Goal: Transaction & Acquisition: Purchase product/service

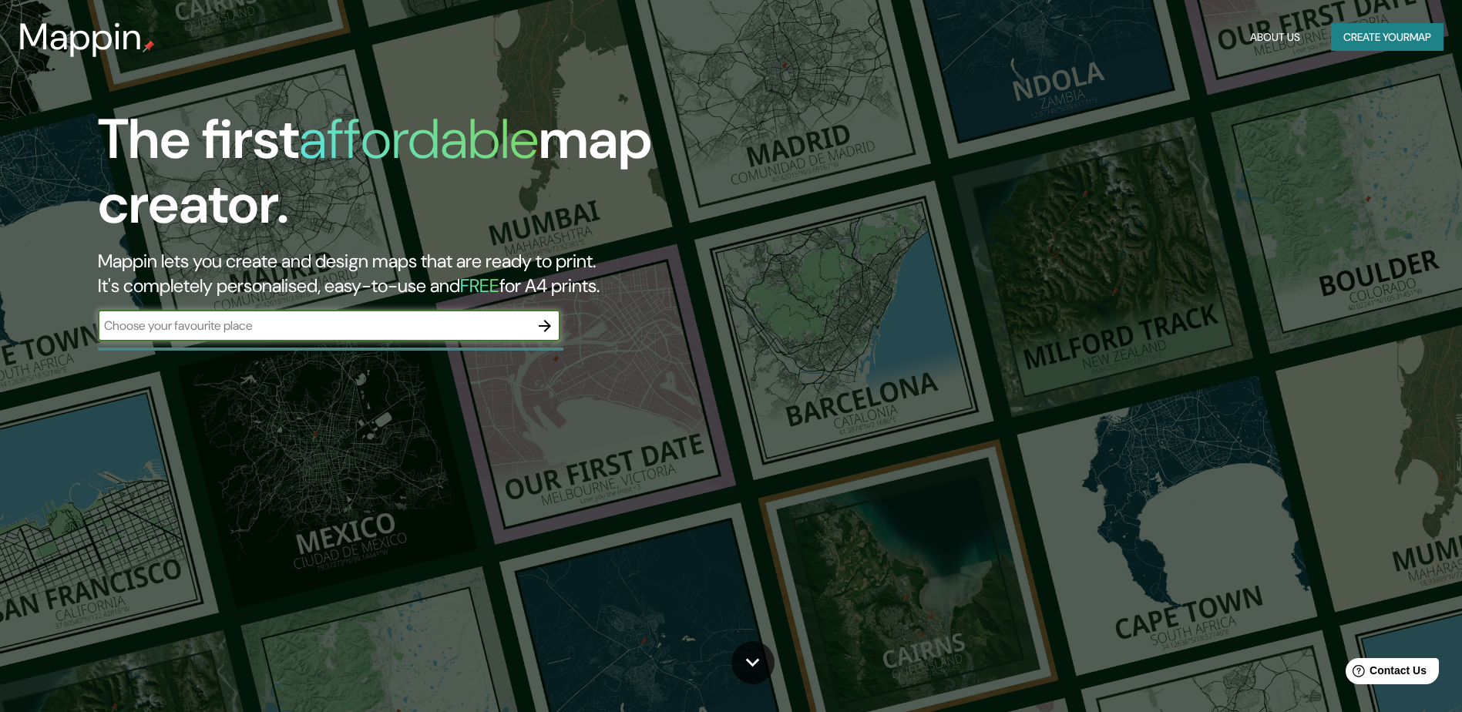
click at [291, 321] on input "text" at bounding box center [314, 326] width 432 height 18
type input "valencia los [PERSON_NAME]"
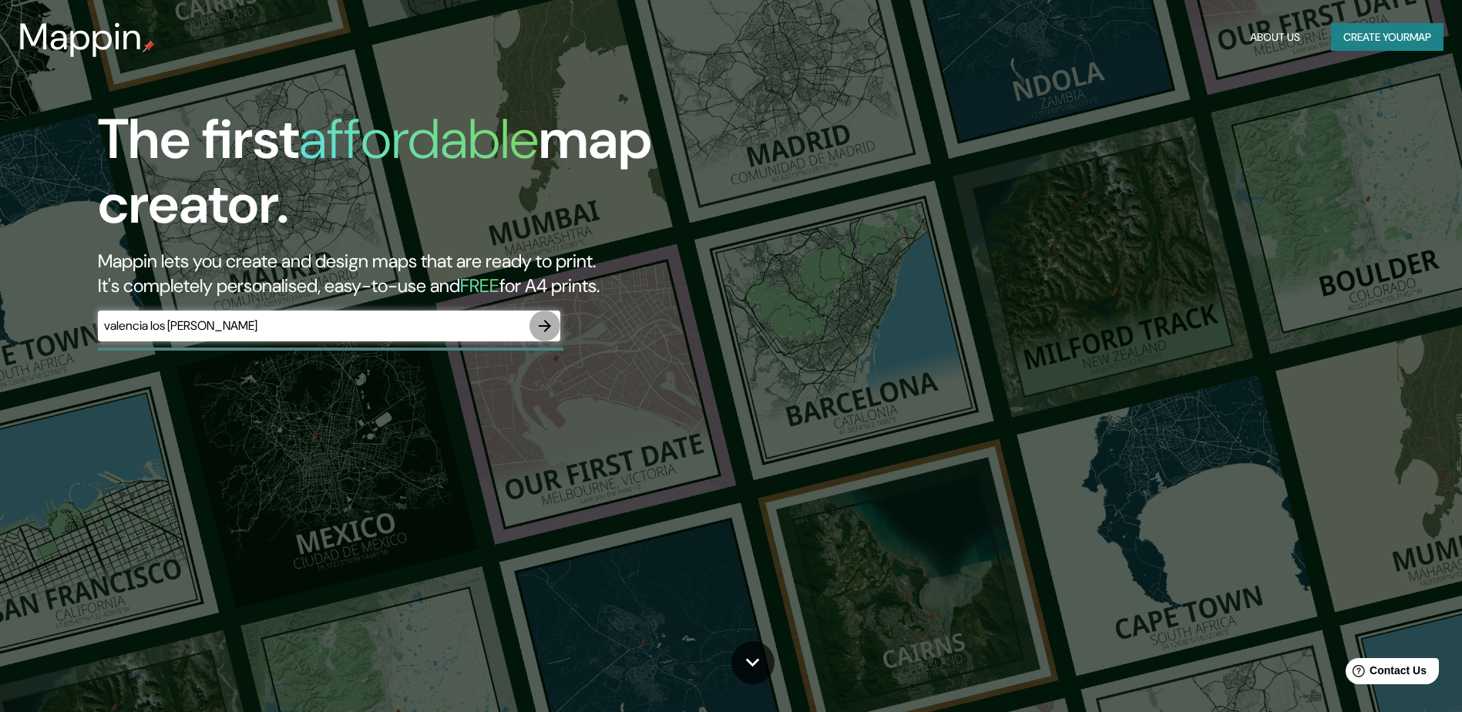
click at [546, 338] on button "button" at bounding box center [544, 326] width 31 height 31
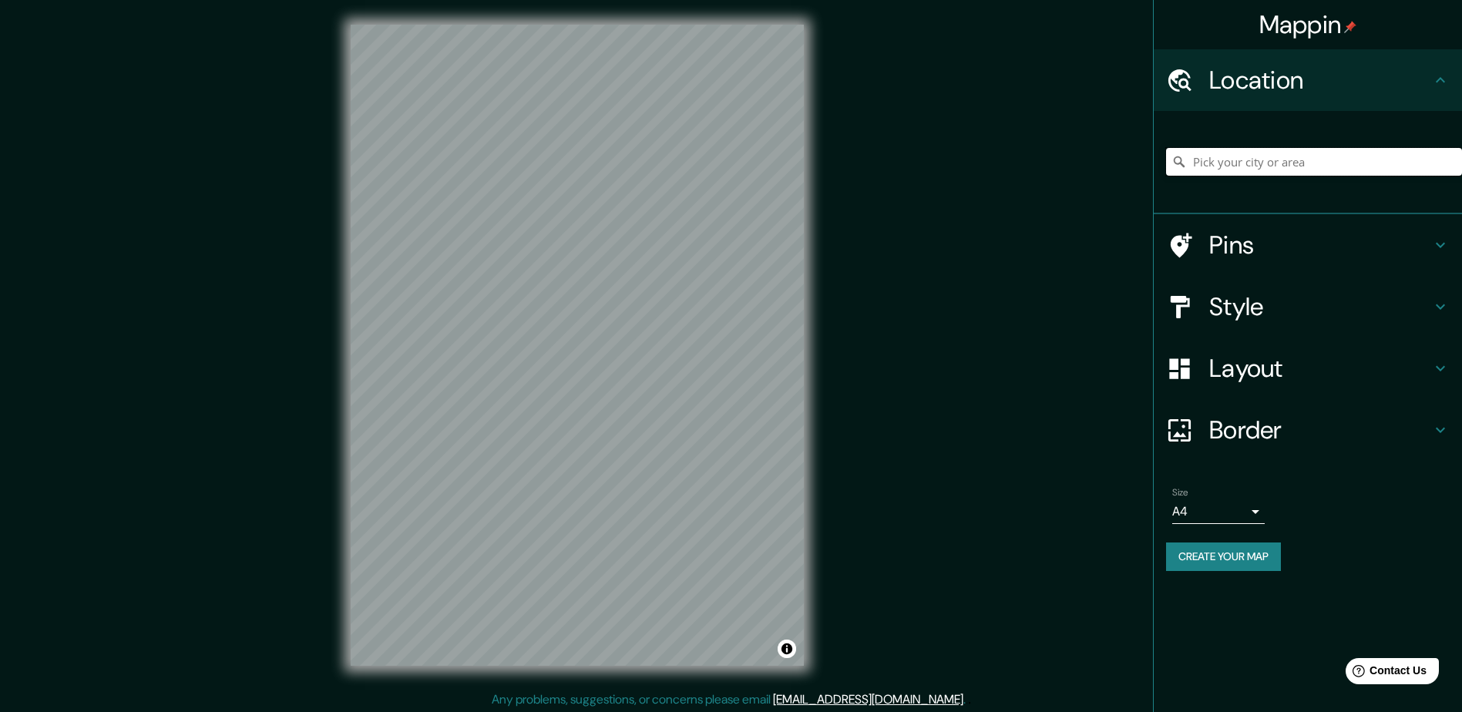
click at [1293, 157] on input "Pick your city or area" at bounding box center [1314, 162] width 296 height 28
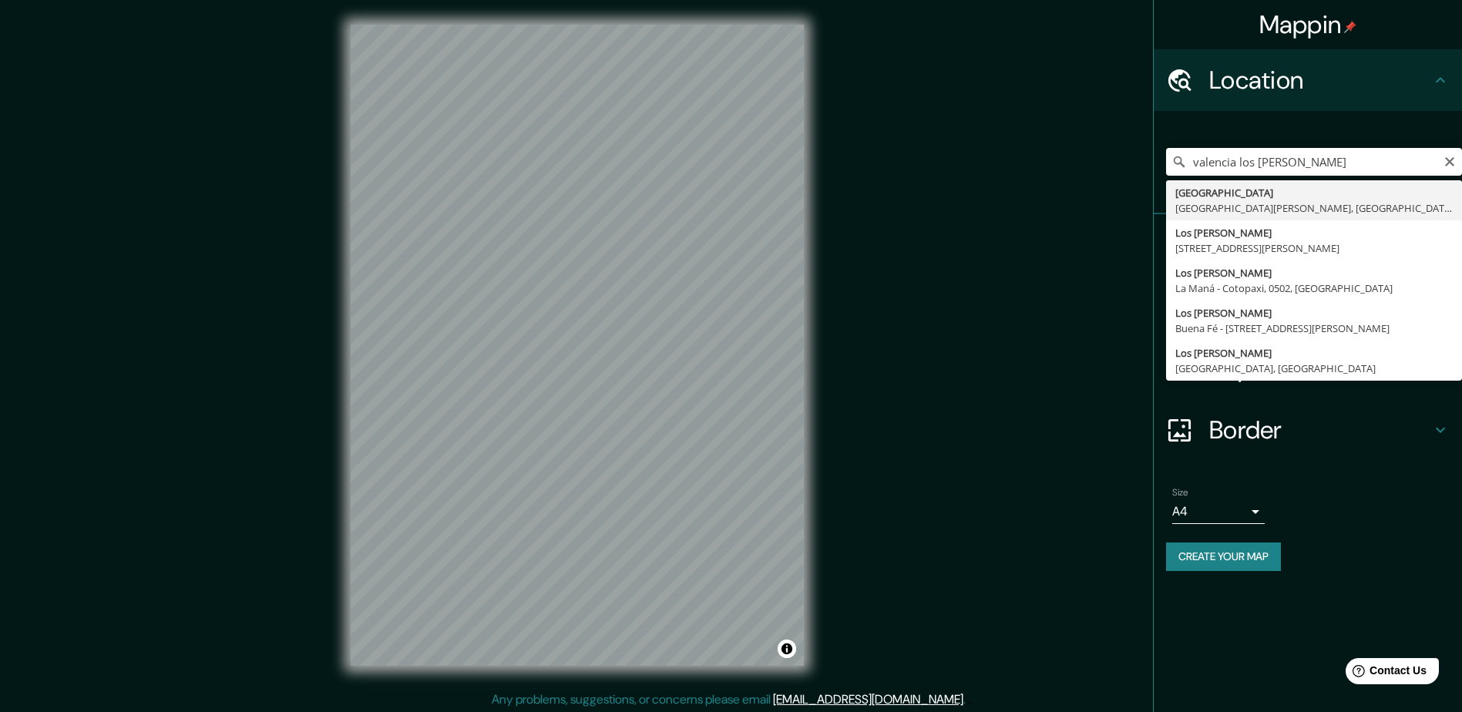
type input "[GEOGRAPHIC_DATA], [GEOGRAPHIC_DATA][PERSON_NAME], [GEOGRAPHIC_DATA]"
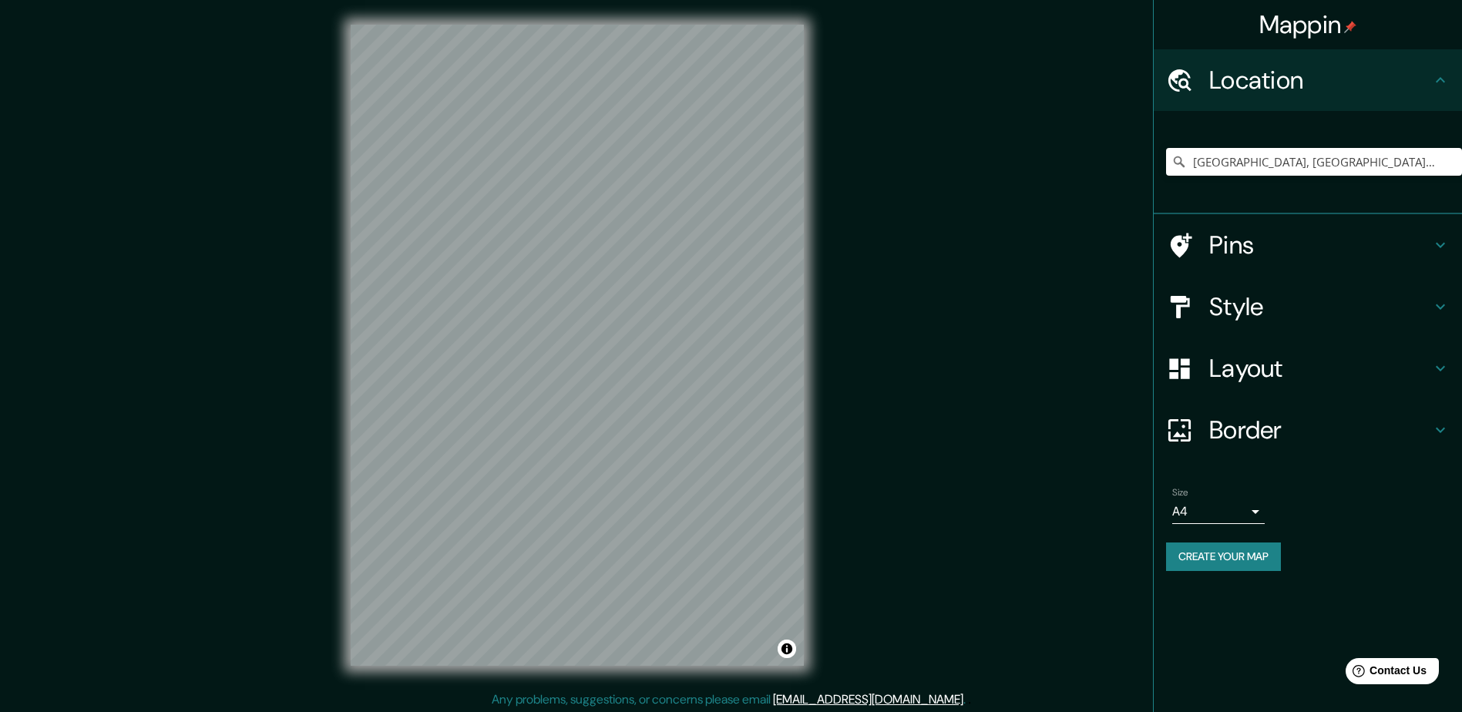
click at [1306, 248] on h4 "Pins" at bounding box center [1320, 245] width 222 height 31
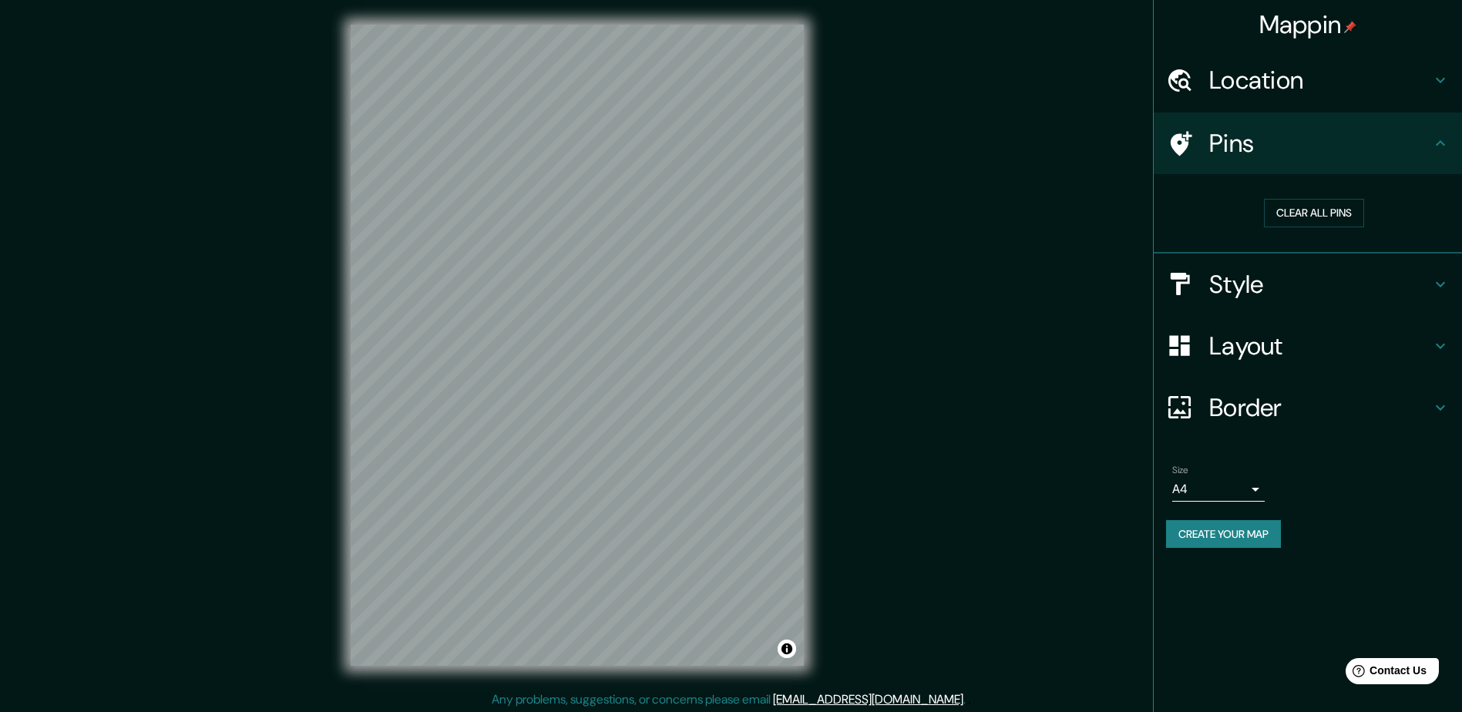
click at [1303, 288] on h4 "Style" at bounding box center [1320, 284] width 222 height 31
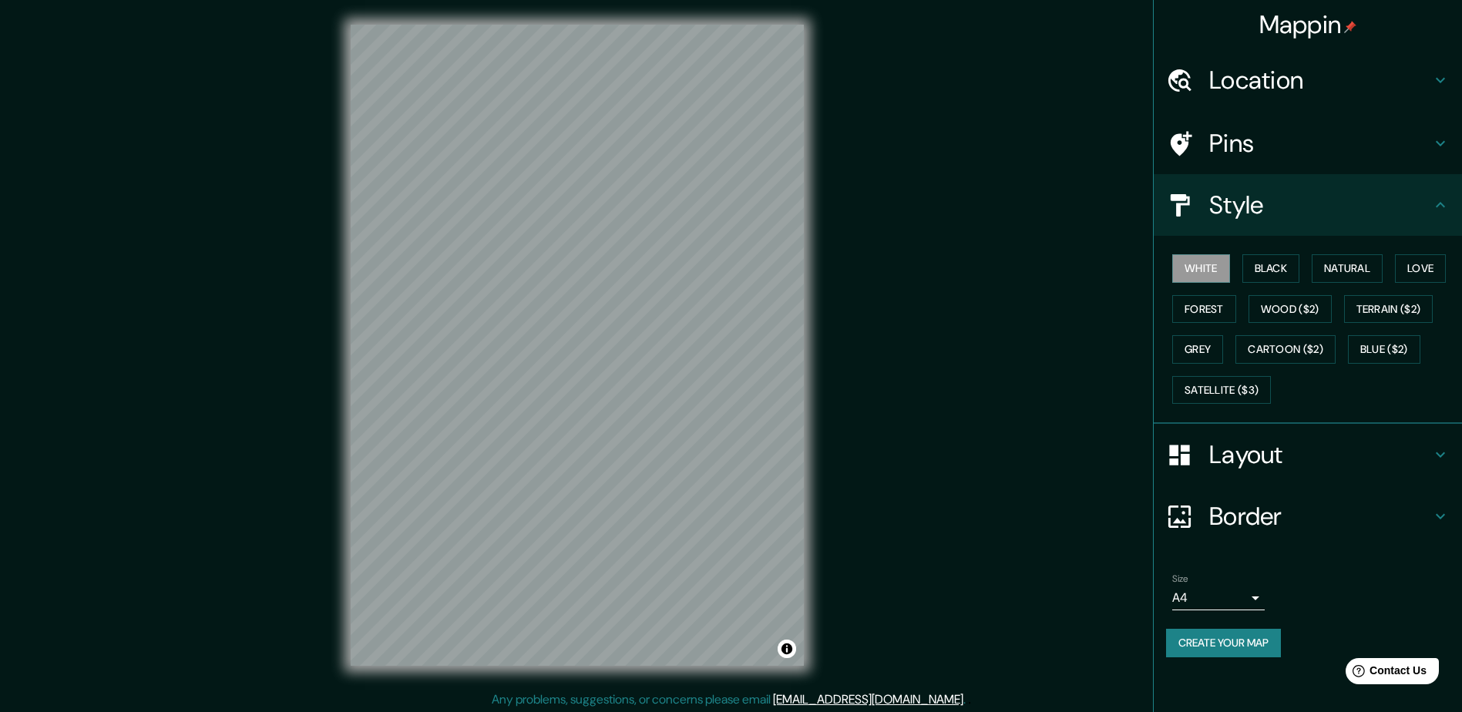
click at [1268, 459] on h4 "Layout" at bounding box center [1320, 454] width 222 height 31
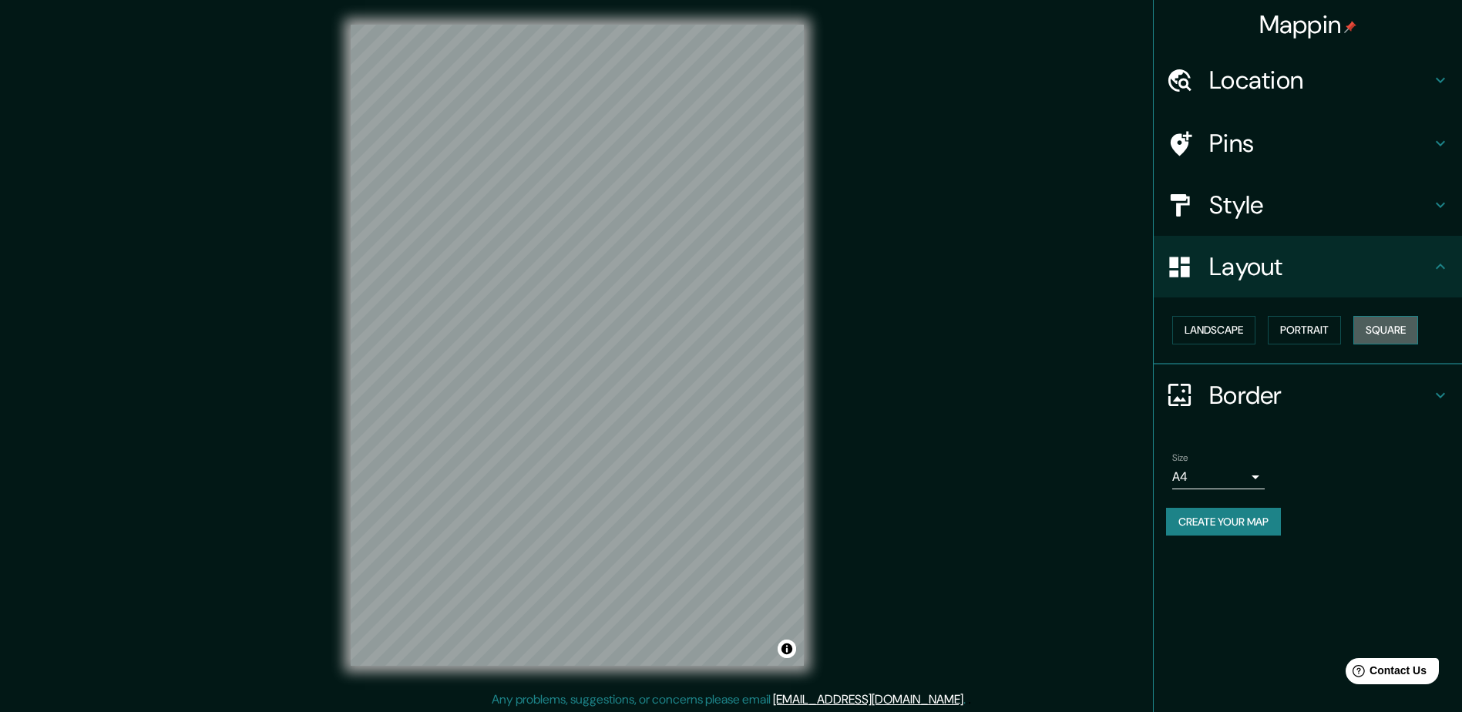
click at [1379, 334] on button "Square" at bounding box center [1385, 330] width 65 height 29
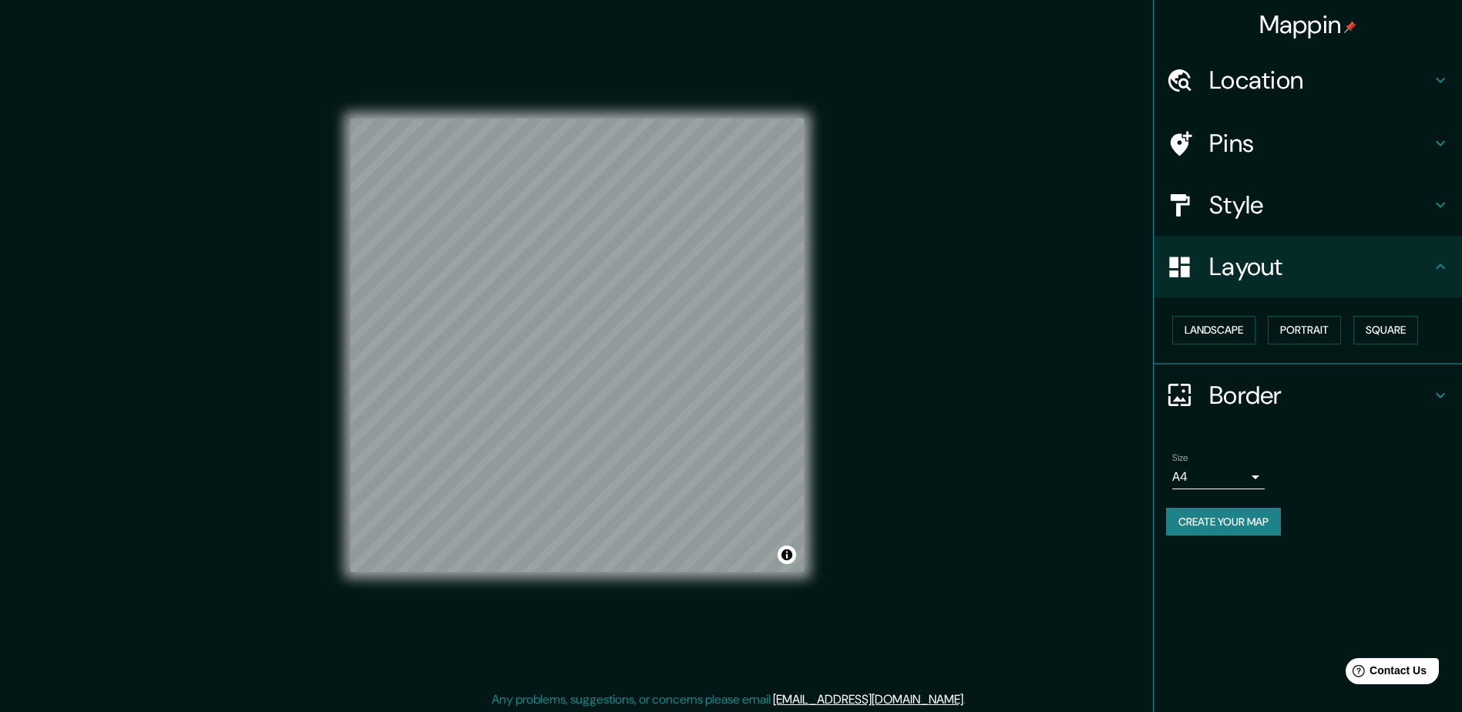
click at [1357, 331] on div "Landscape [GEOGRAPHIC_DATA]" at bounding box center [1314, 330] width 296 height 41
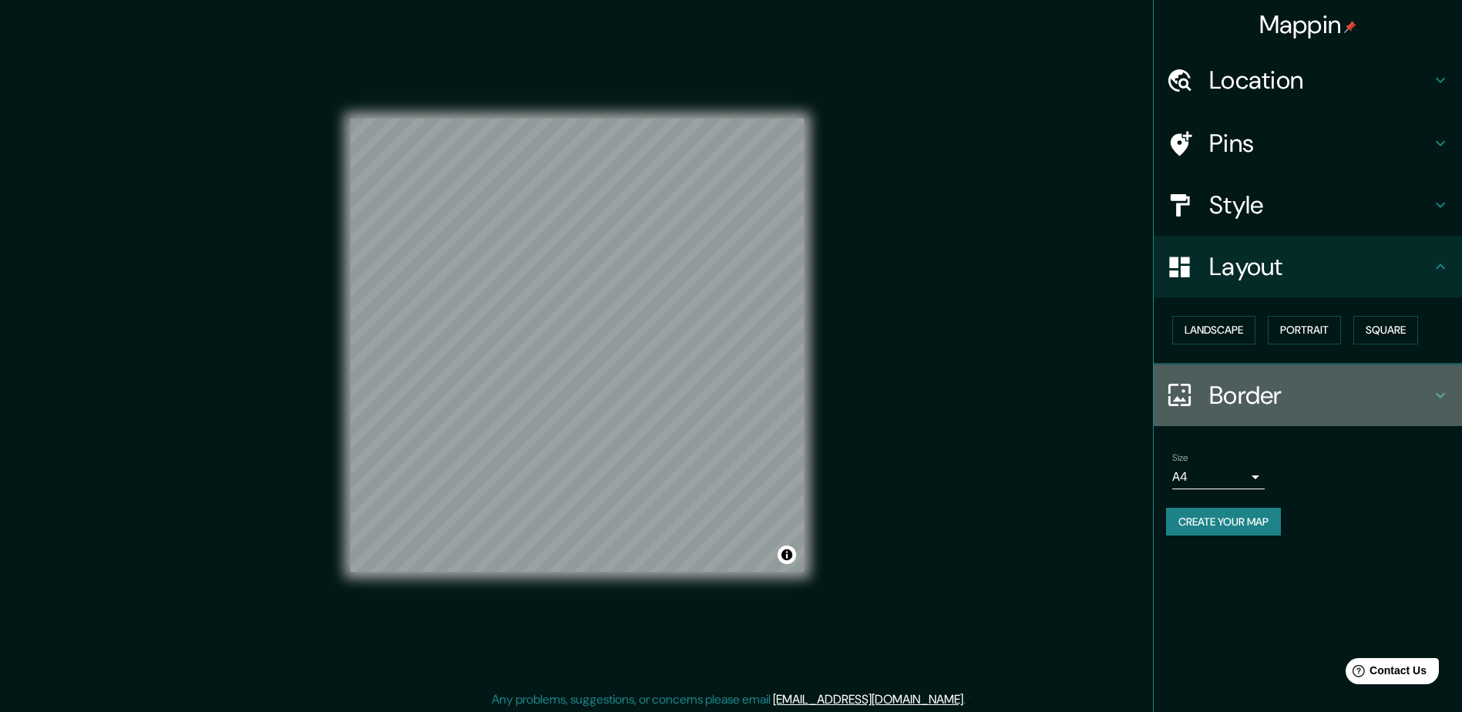
click at [1242, 390] on h4 "Border" at bounding box center [1320, 395] width 222 height 31
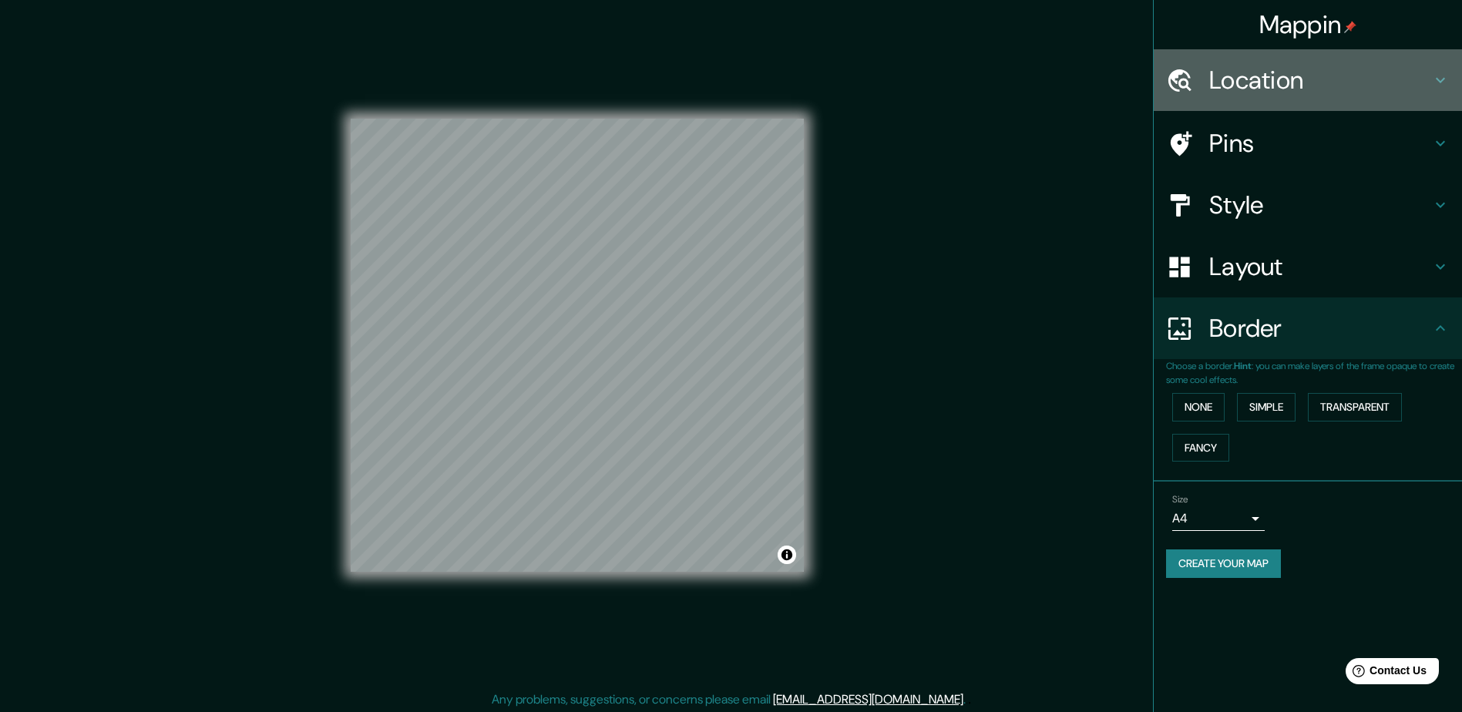
click at [1248, 61] on div "Location" at bounding box center [1308, 80] width 308 height 62
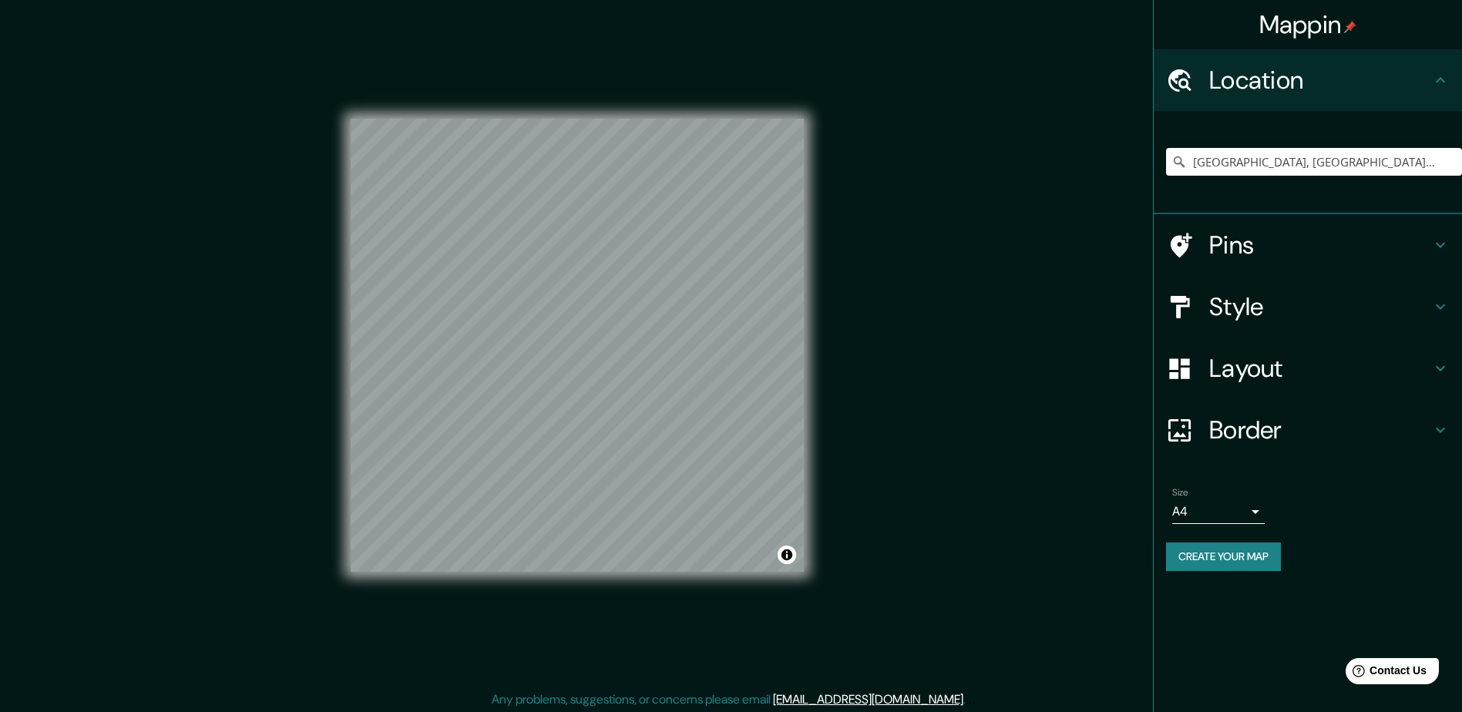
scroll to position [3, 0]
